Goal: Communication & Community: Answer question/provide support

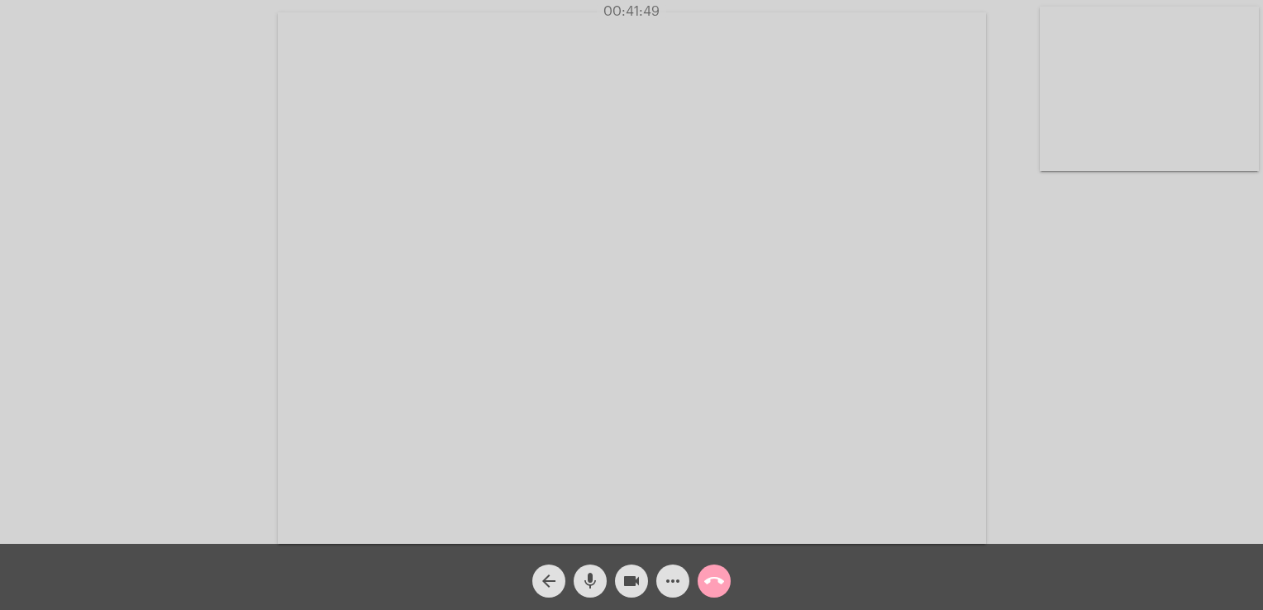
click at [714, 581] on mat-icon "call_end" at bounding box center [714, 581] width 20 height 20
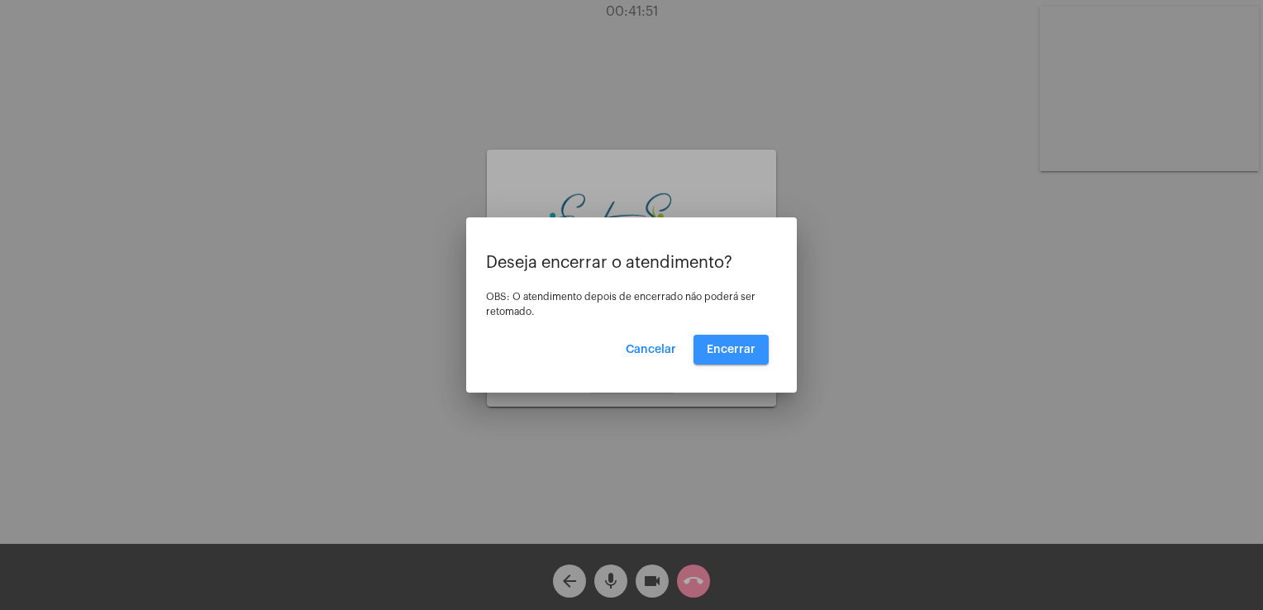
click at [747, 360] on button "Encerrar" at bounding box center [730, 350] width 75 height 30
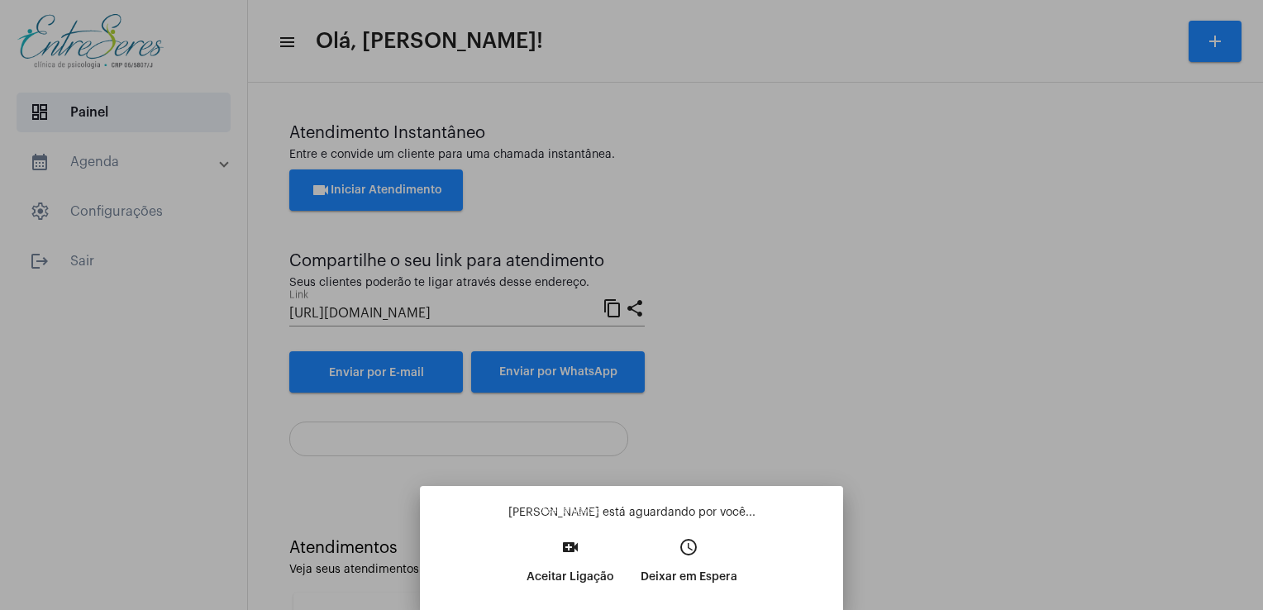
click at [565, 550] on mat-icon "video_call" at bounding box center [570, 547] width 20 height 20
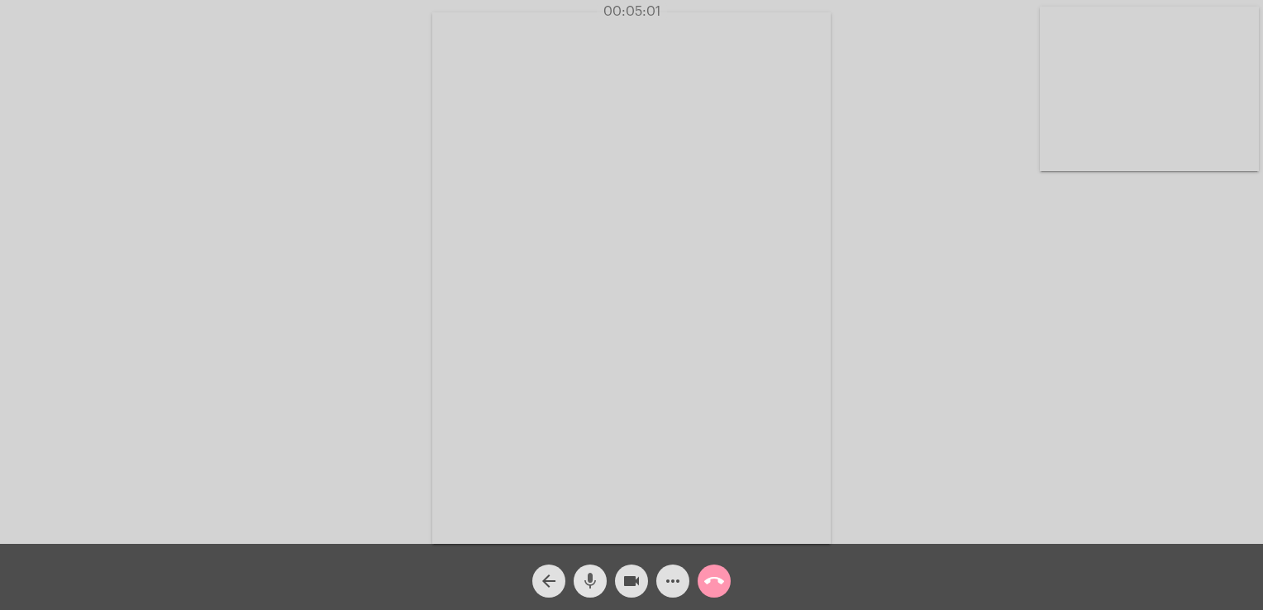
click at [591, 581] on mat-icon "mic" at bounding box center [590, 581] width 20 height 20
click at [591, 581] on mat-icon "mic_off" at bounding box center [590, 581] width 20 height 20
click at [712, 574] on mat-icon "call_end" at bounding box center [714, 581] width 20 height 20
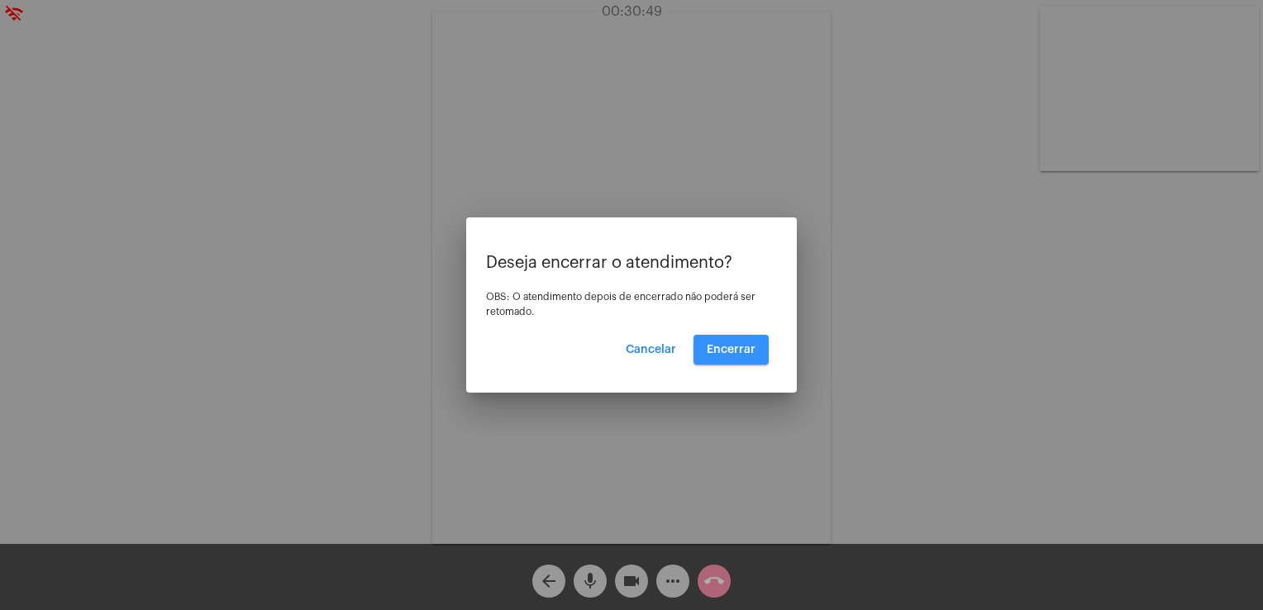
click at [726, 345] on span "Encerrar" at bounding box center [731, 350] width 49 height 12
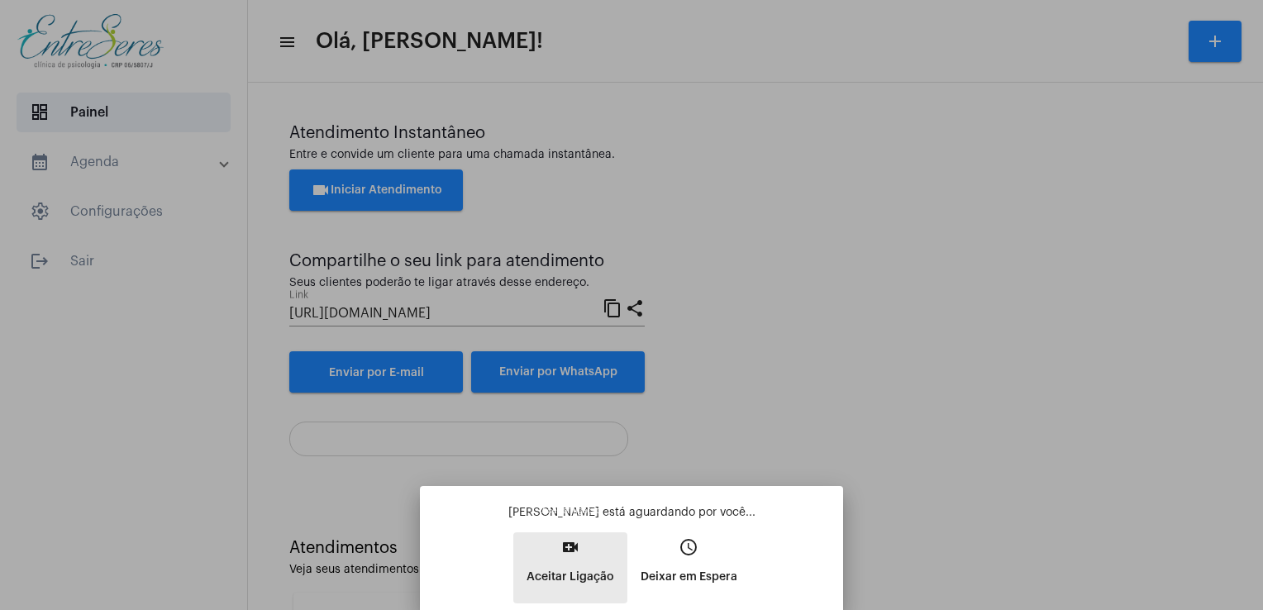
click at [579, 561] on button "video_call Aceitar Ligação" at bounding box center [570, 567] width 114 height 71
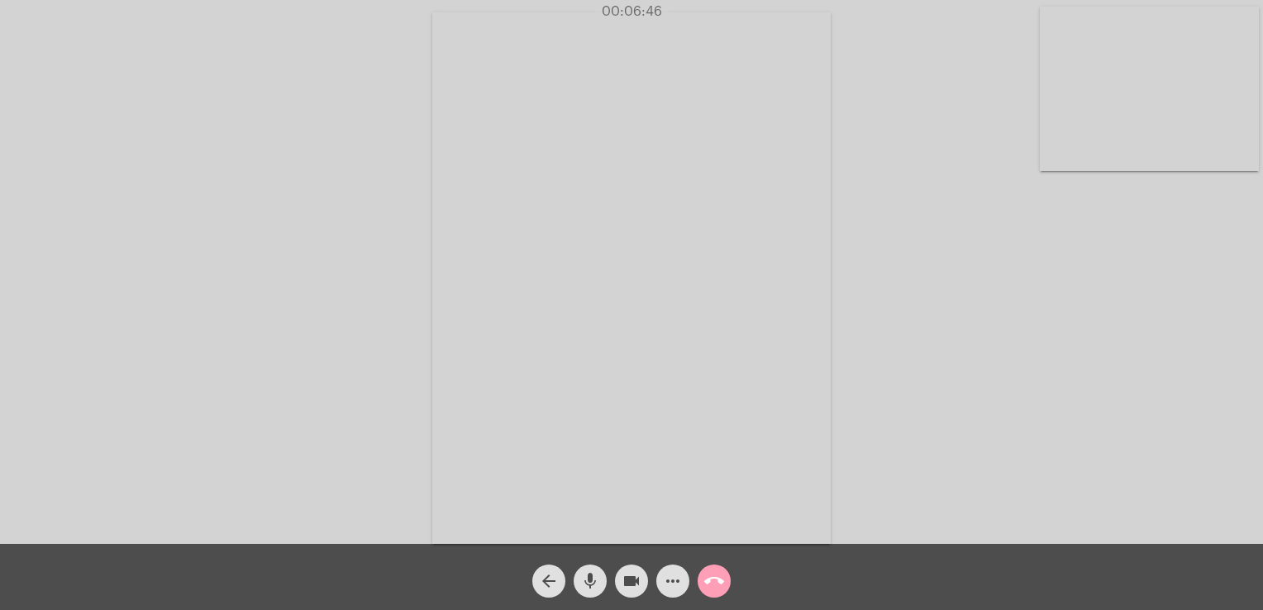
click at [707, 574] on mat-icon "call_end" at bounding box center [714, 581] width 20 height 20
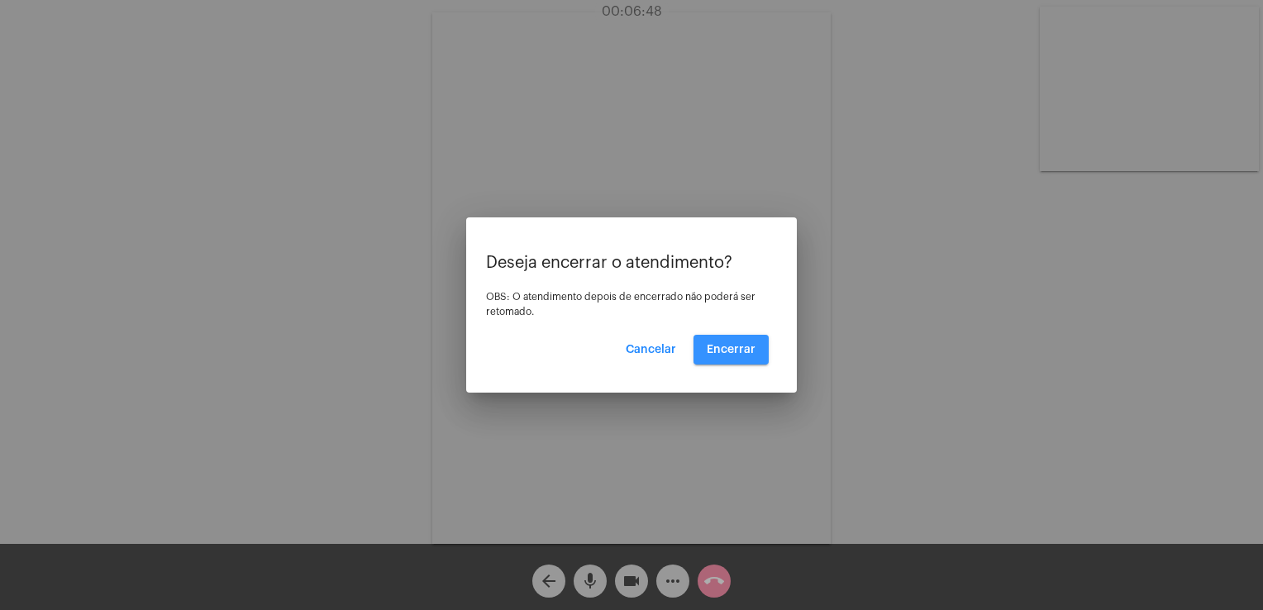
click at [734, 350] on span "Encerrar" at bounding box center [731, 350] width 49 height 12
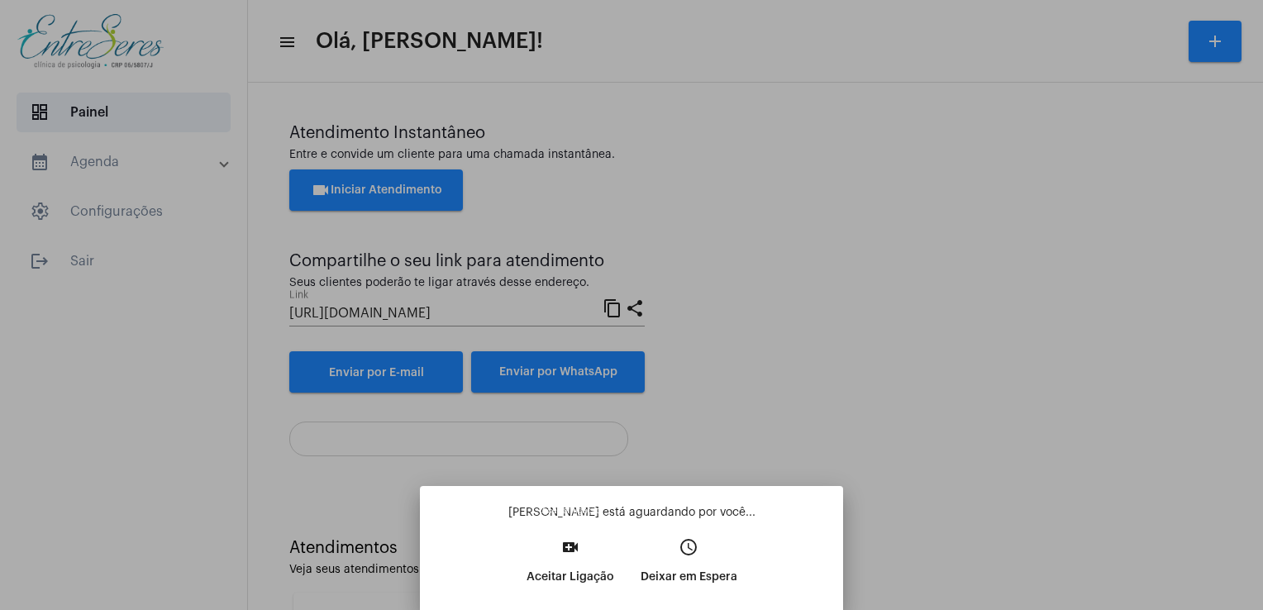
click at [555, 546] on button "video_call Aceitar Ligação" at bounding box center [570, 567] width 114 height 71
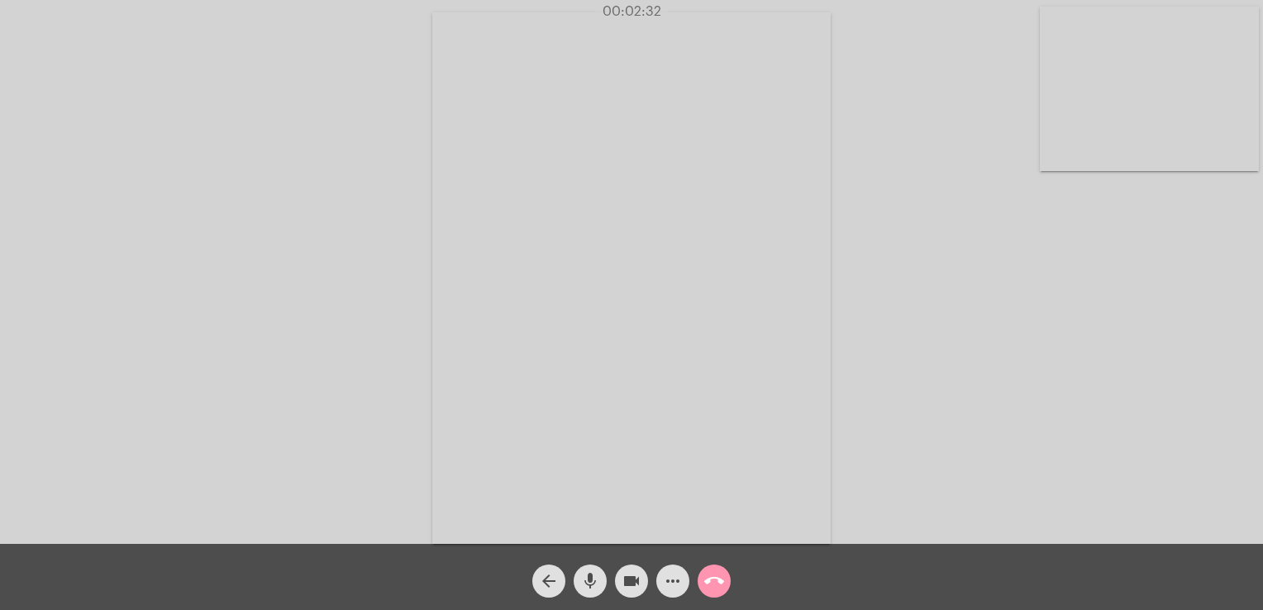
click at [903, 429] on div "Acessando Câmera e Microfone..." at bounding box center [632, 276] width 1260 height 544
click at [712, 580] on mat-icon "call_end" at bounding box center [714, 581] width 20 height 20
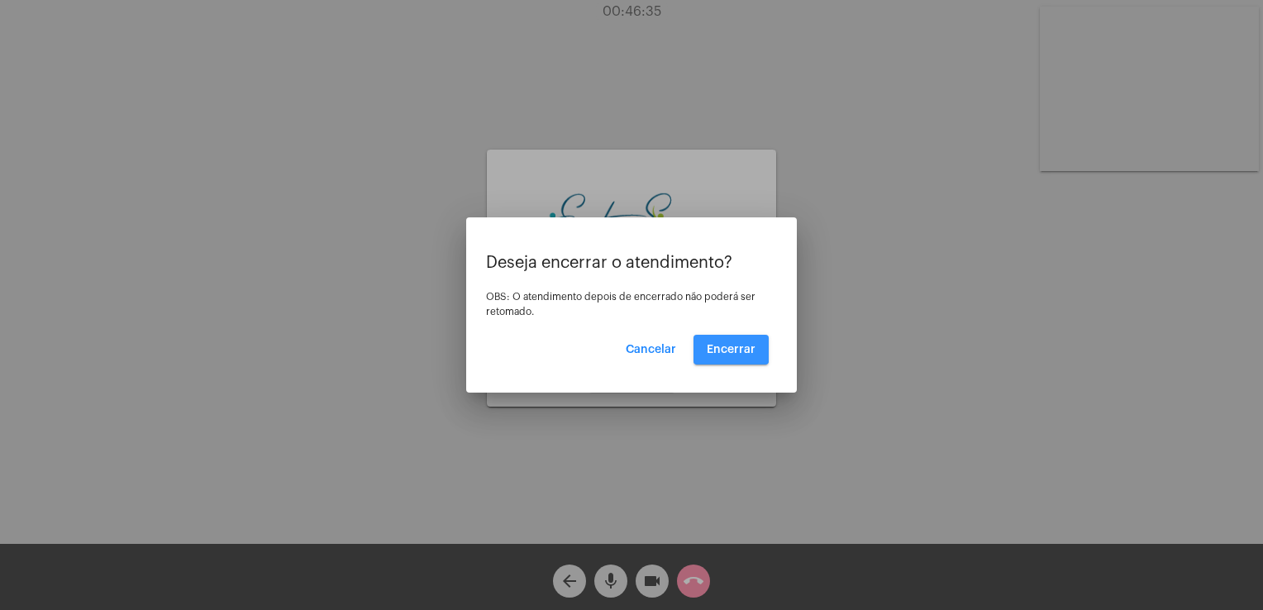
click at [716, 339] on button "Encerrar" at bounding box center [730, 350] width 75 height 30
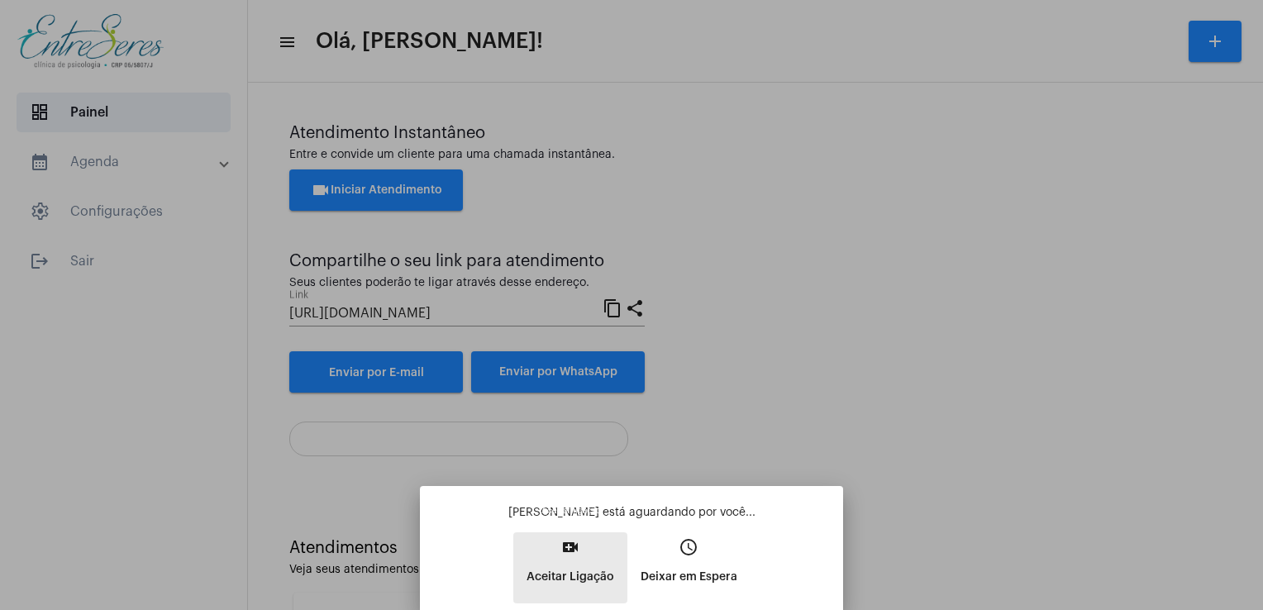
click at [572, 587] on p "Aceitar Ligação" at bounding box center [571, 577] width 88 height 30
